Goal: Find specific page/section: Find specific page/section

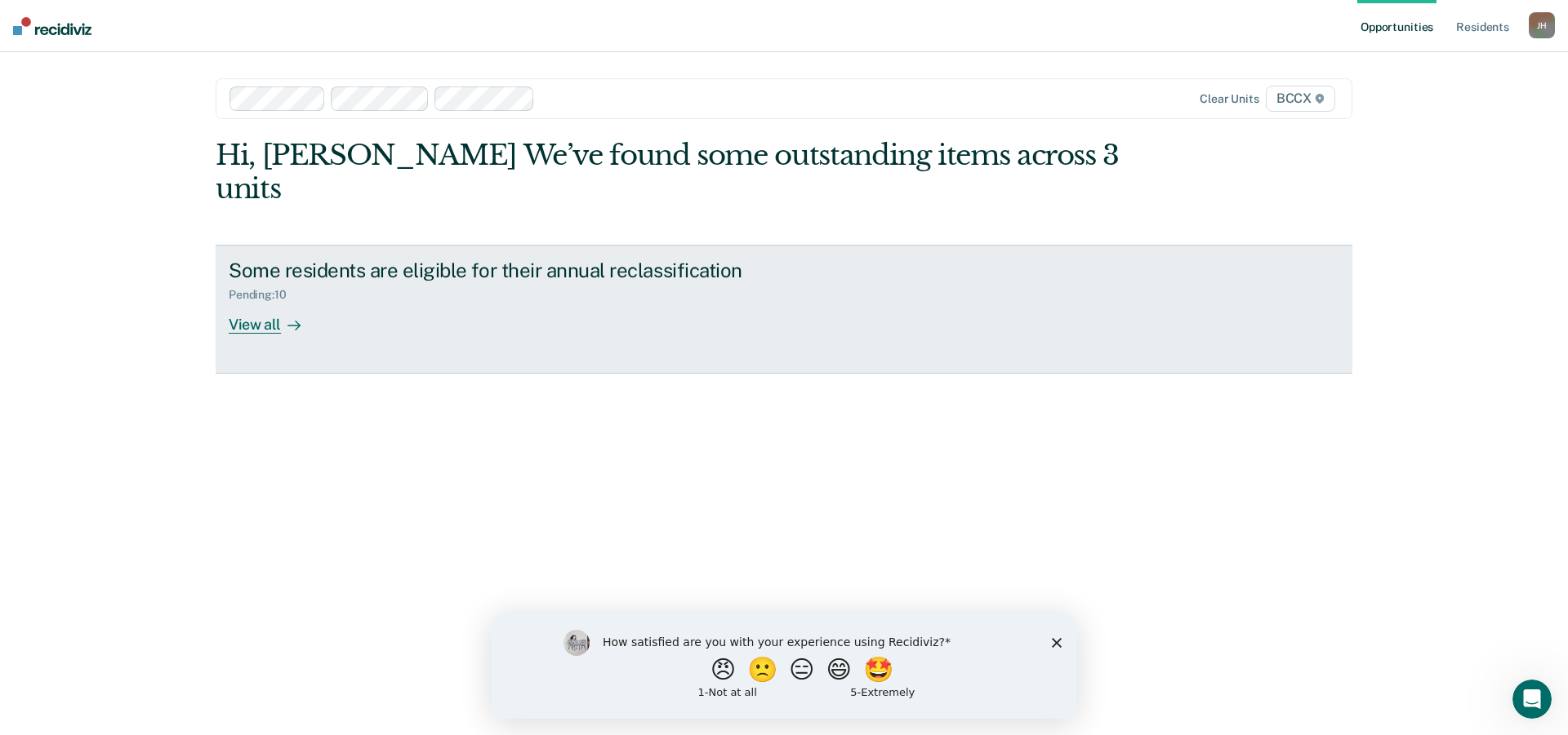
click at [254, 302] on div "View all" at bounding box center [273, 318] width 91 height 32
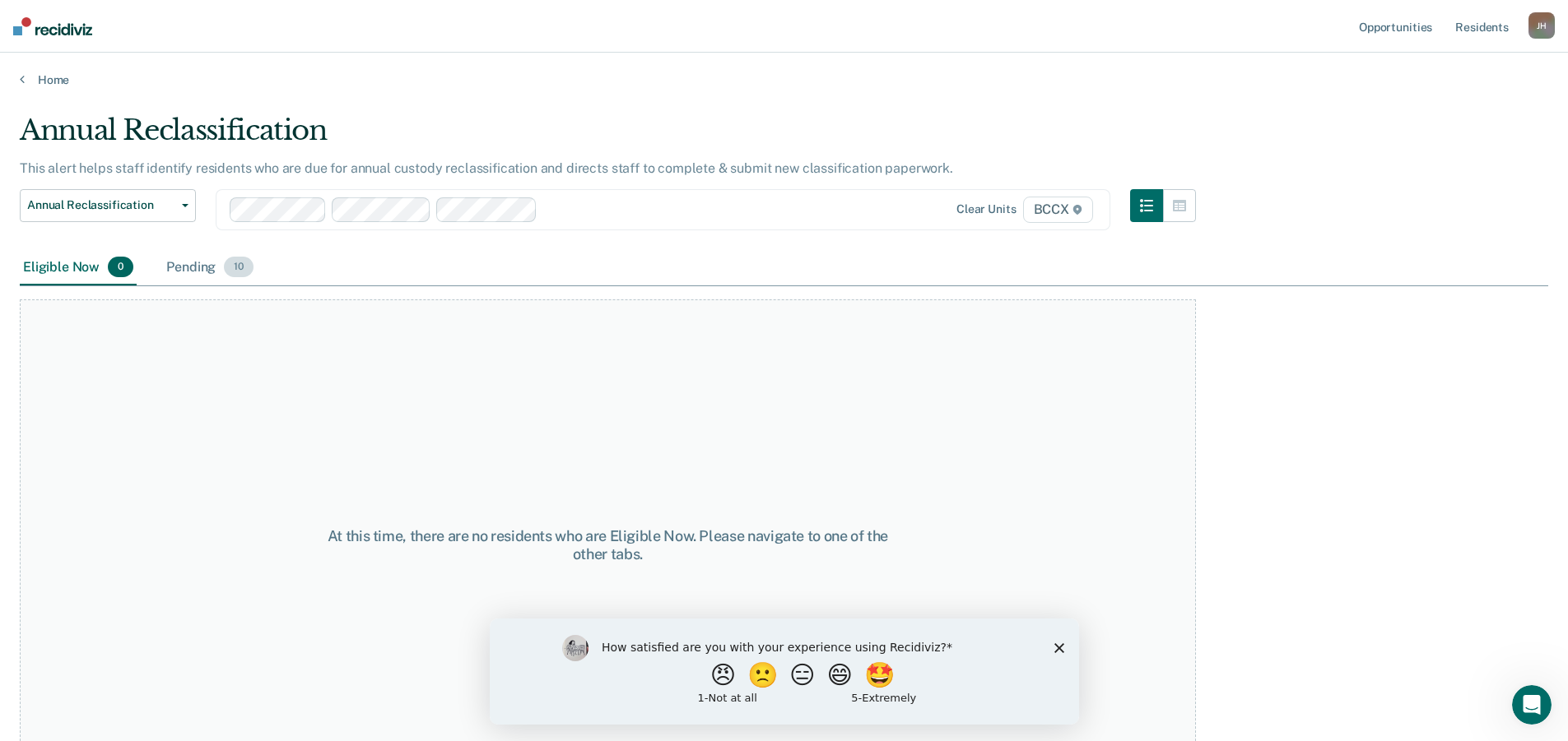
click at [190, 268] on div "Pending 10" at bounding box center [209, 268] width 94 height 36
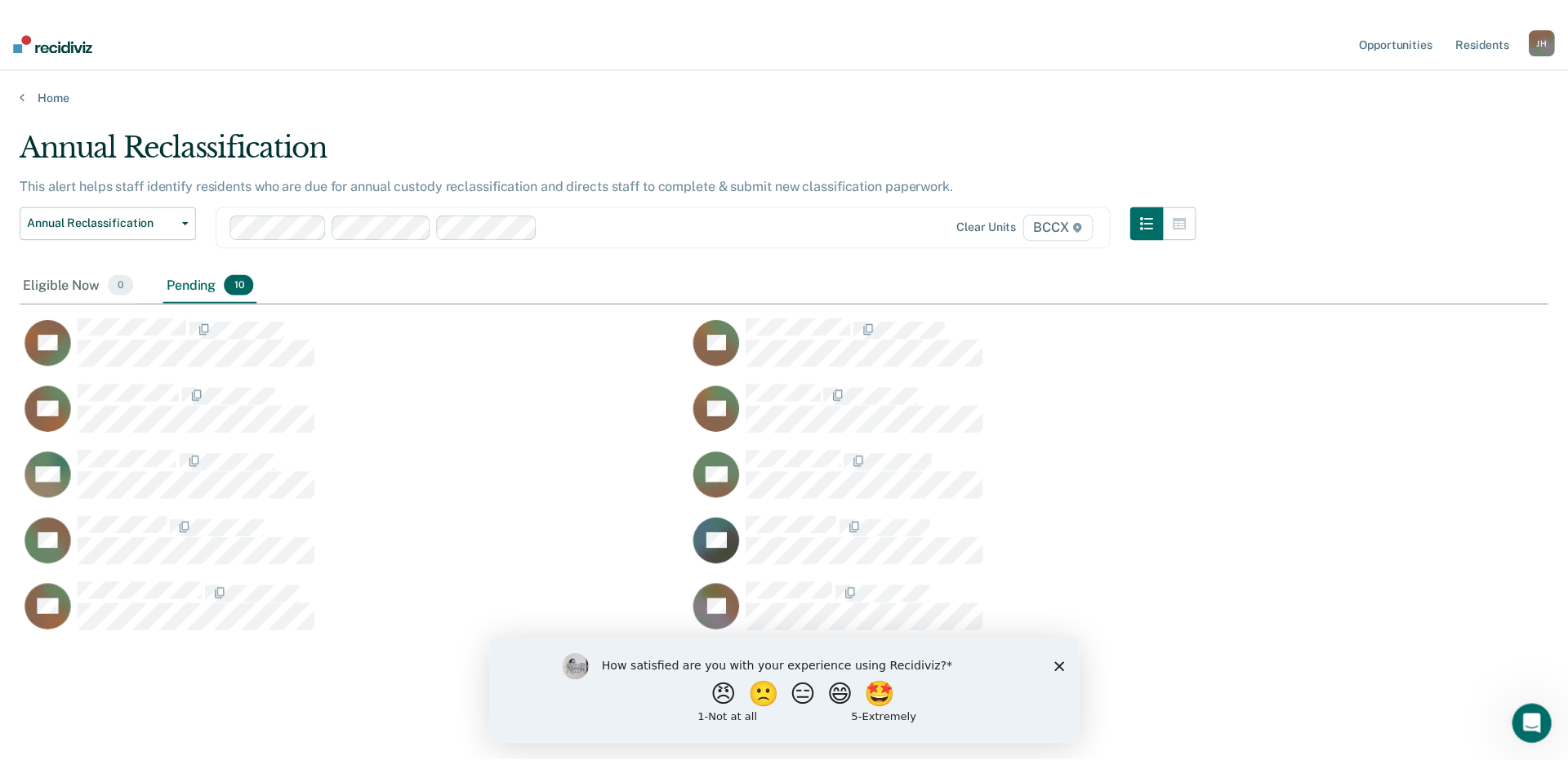
scroll to position [495, 1504]
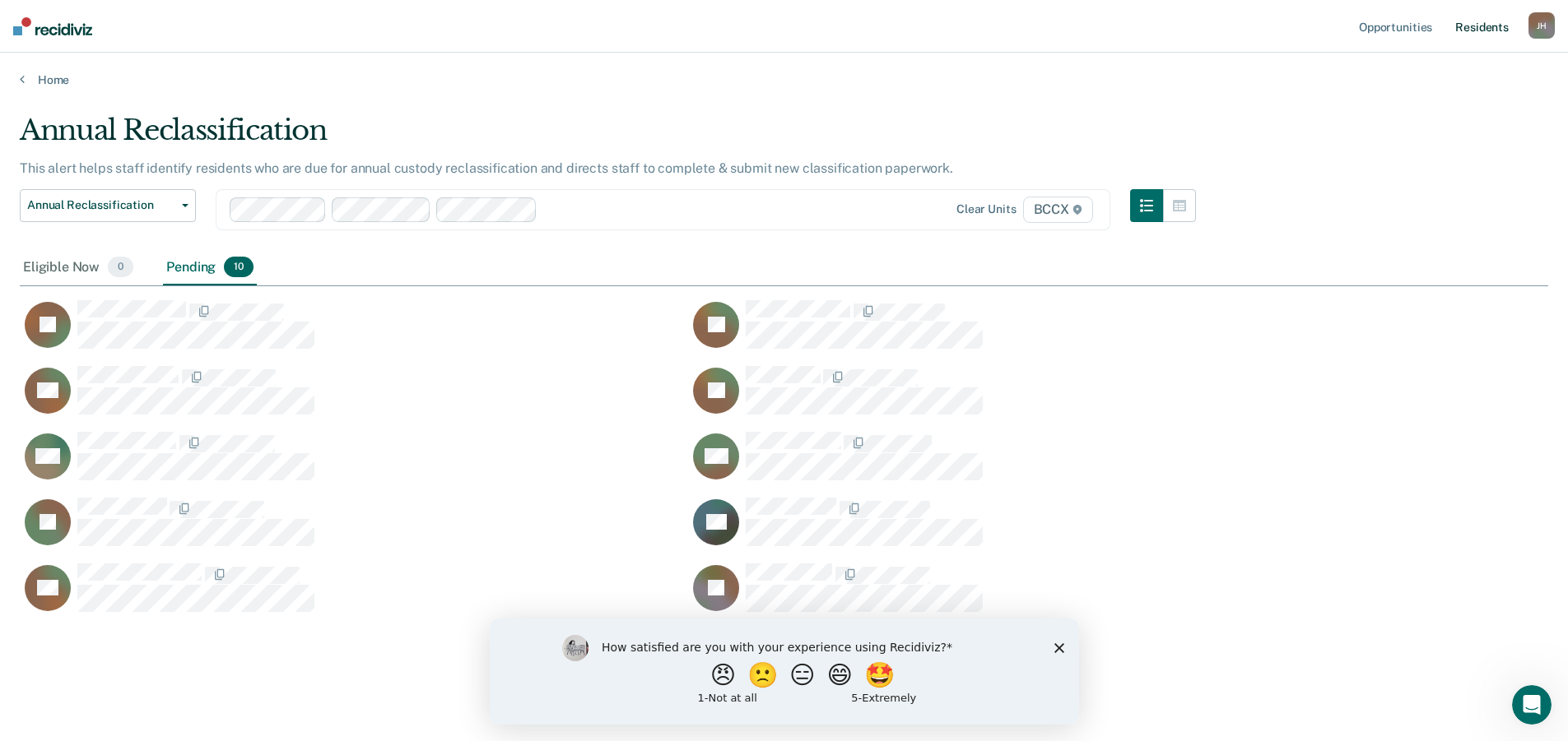
click at [1008, 28] on link "Resident s" at bounding box center [1481, 26] width 60 height 52
